Goal: Information Seeking & Learning: Compare options

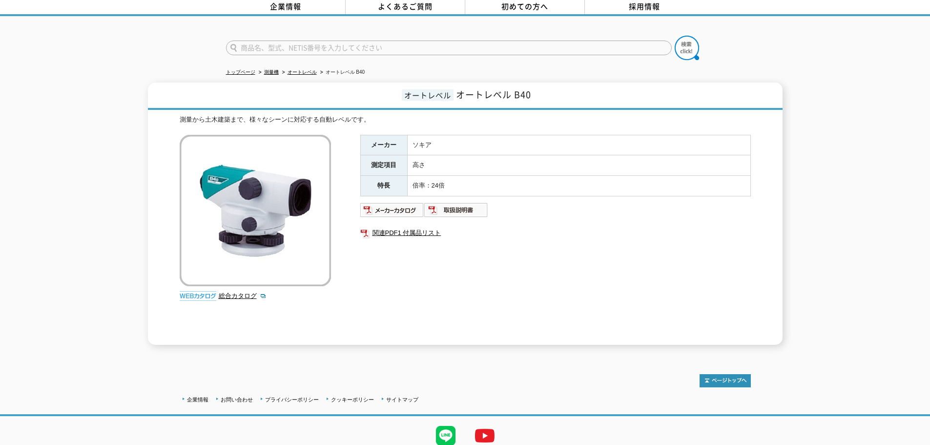
scroll to position [80, 0]
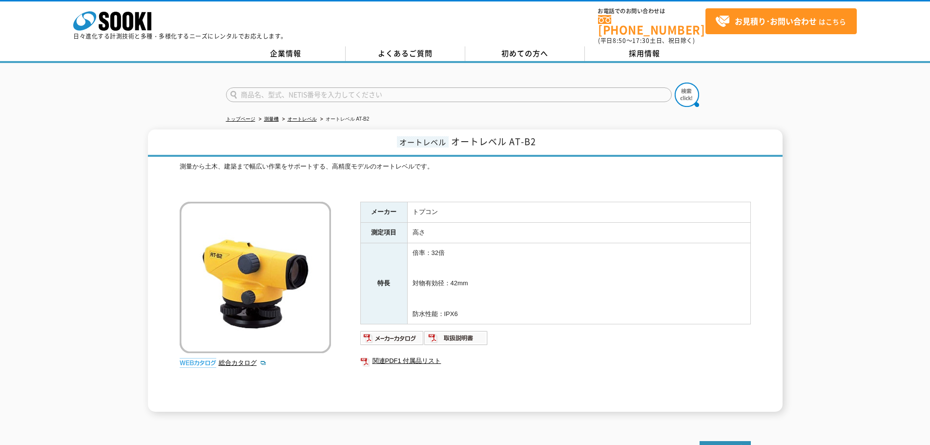
click at [262, 265] on img at bounding box center [255, 277] width 151 height 151
